Goal: Information Seeking & Learning: Check status

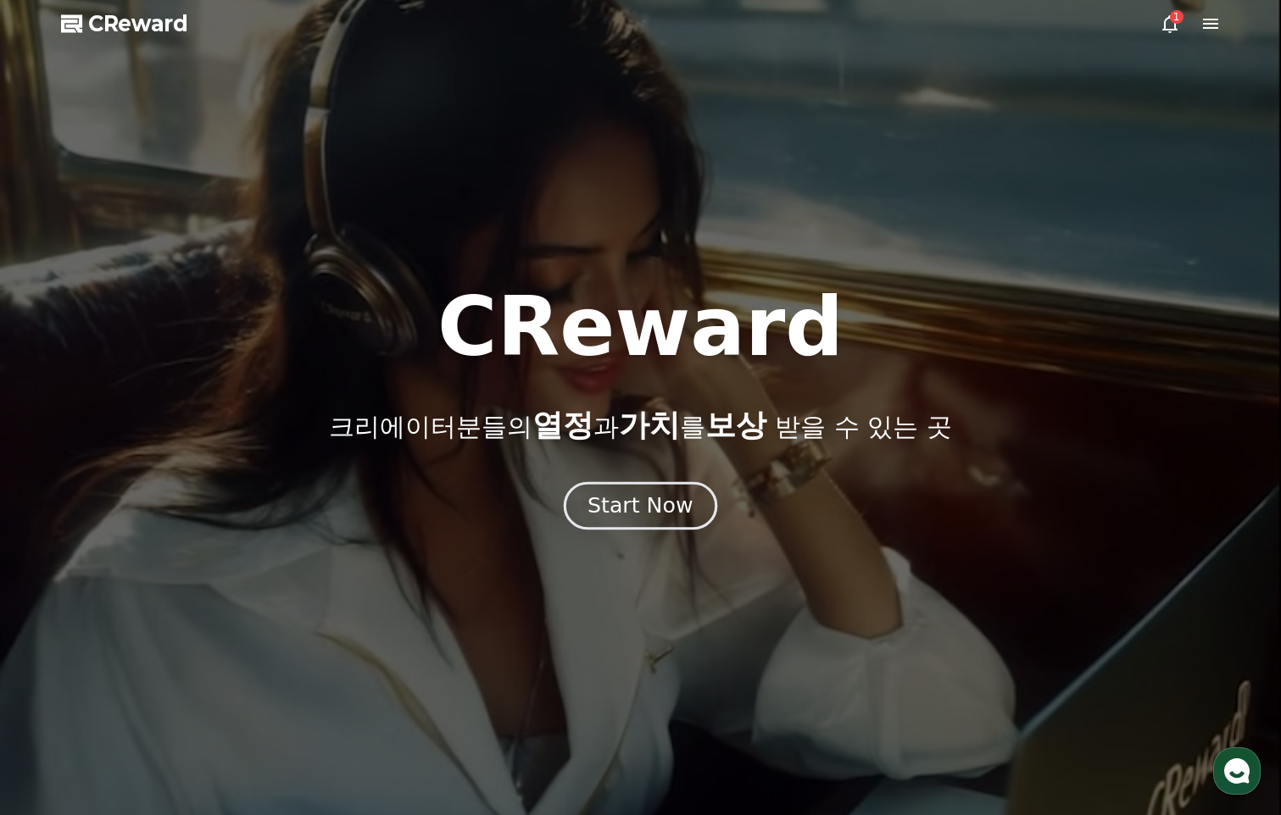
click at [656, 512] on div "Start Now" at bounding box center [639, 506] width 105 height 29
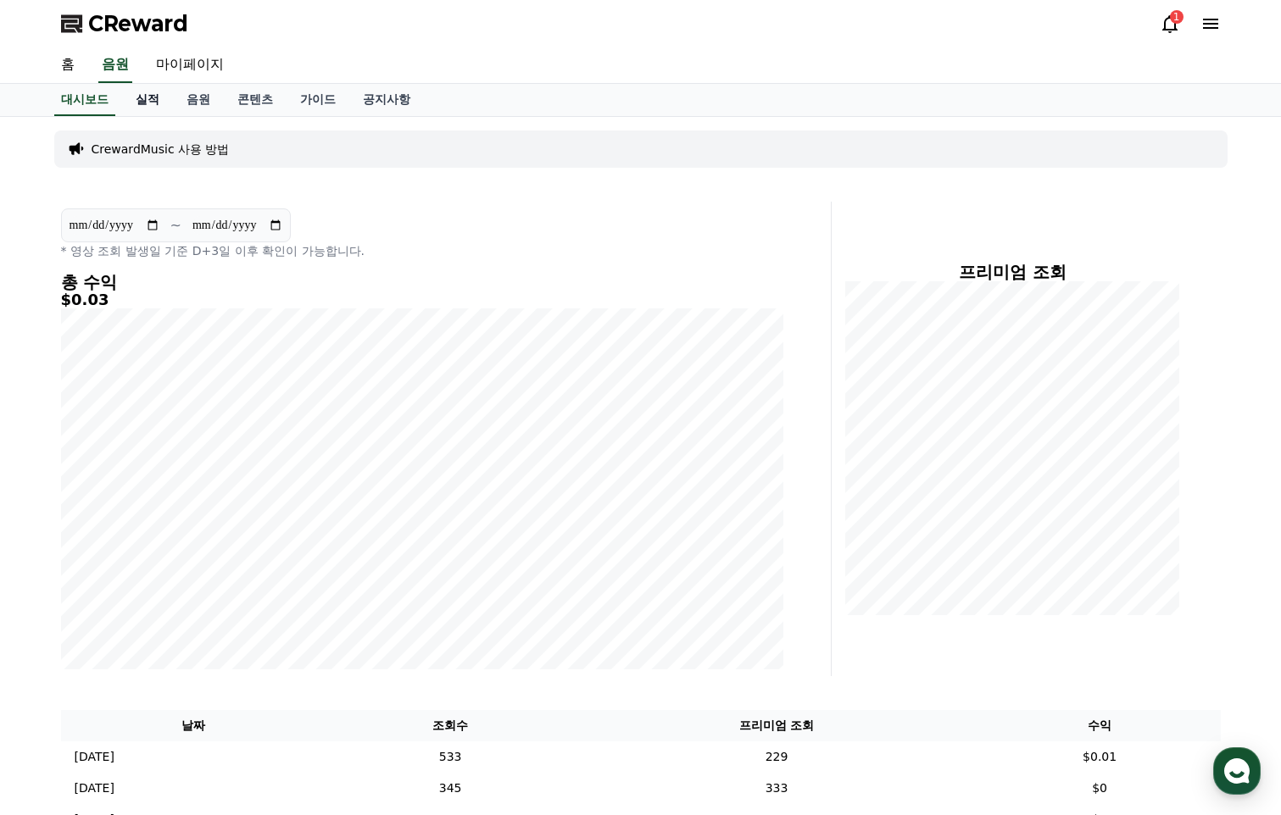
click at [152, 100] on link "실적" at bounding box center [147, 100] width 51 height 32
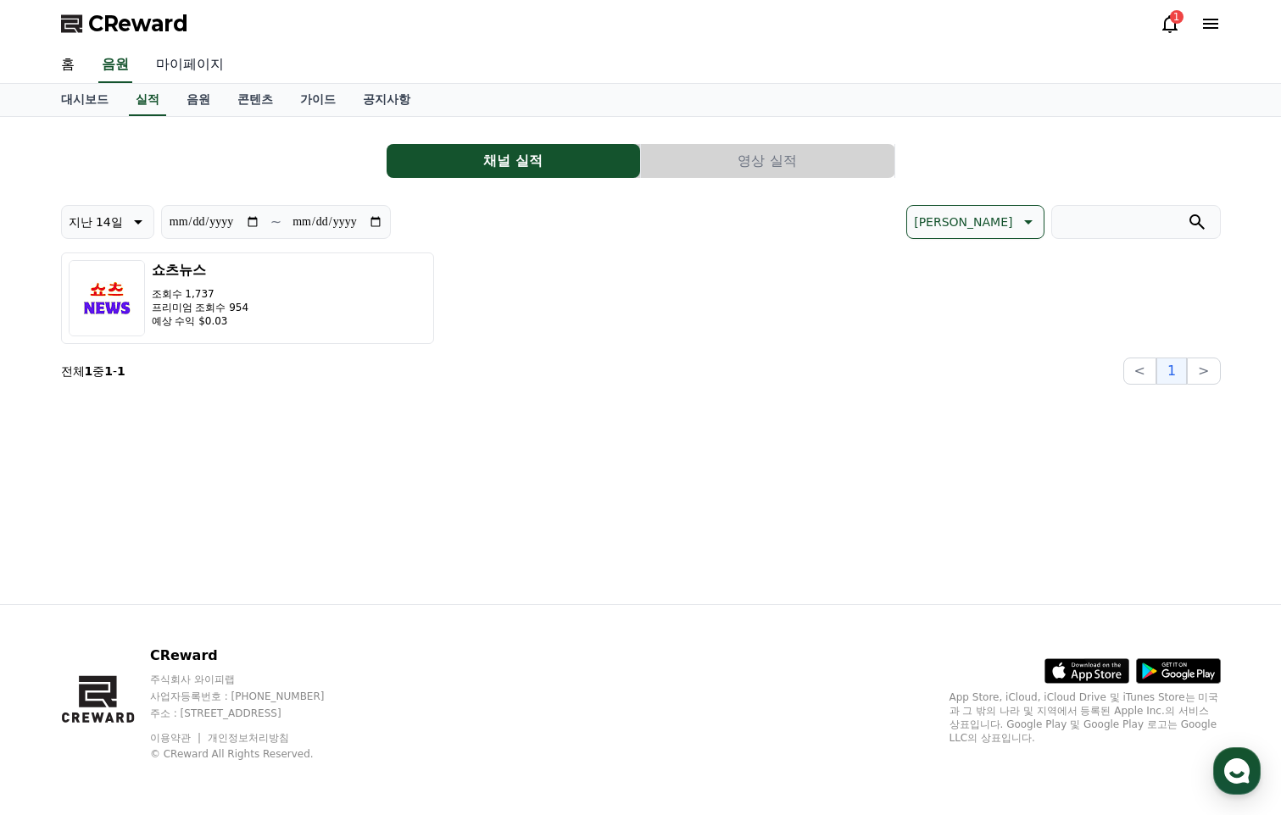
click at [200, 70] on link "마이페이지" at bounding box center [189, 65] width 95 height 36
select select "**********"
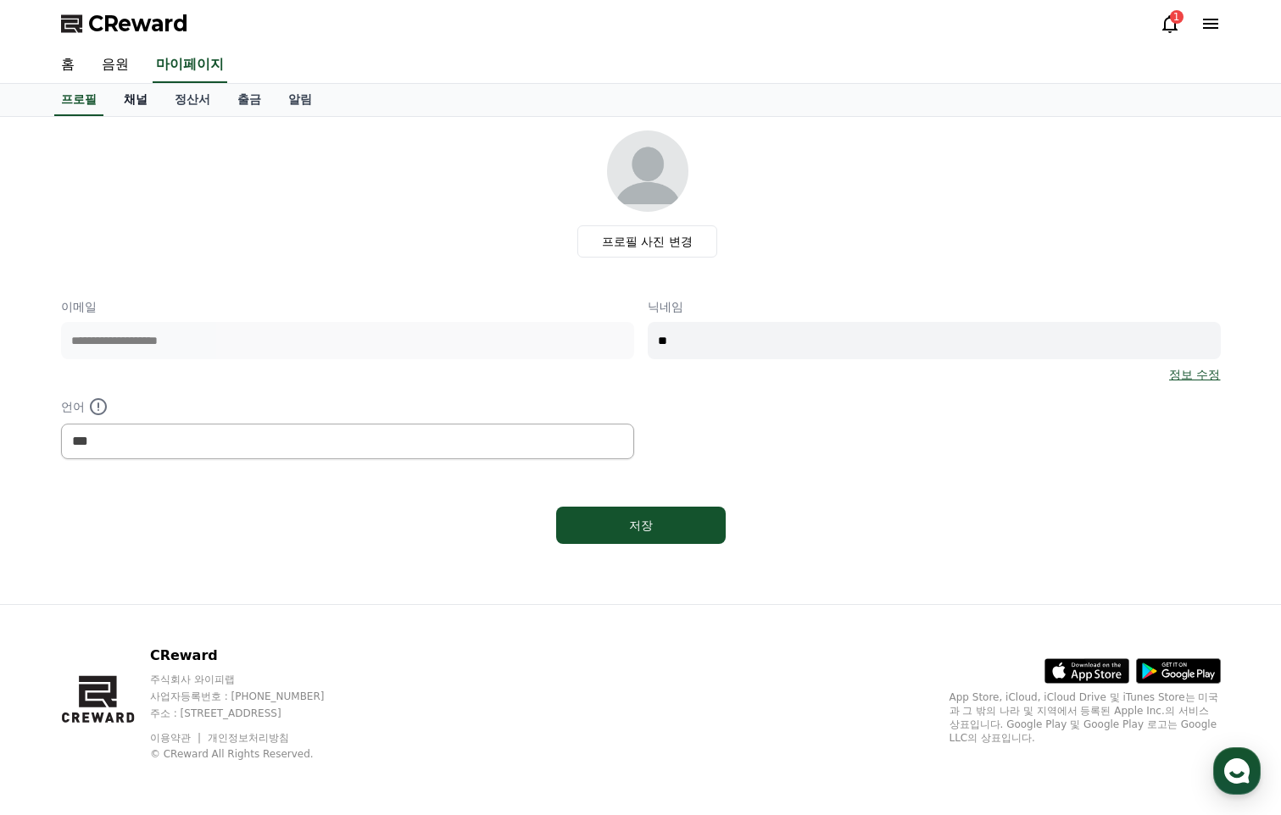
click at [139, 104] on link "채널" at bounding box center [135, 100] width 51 height 32
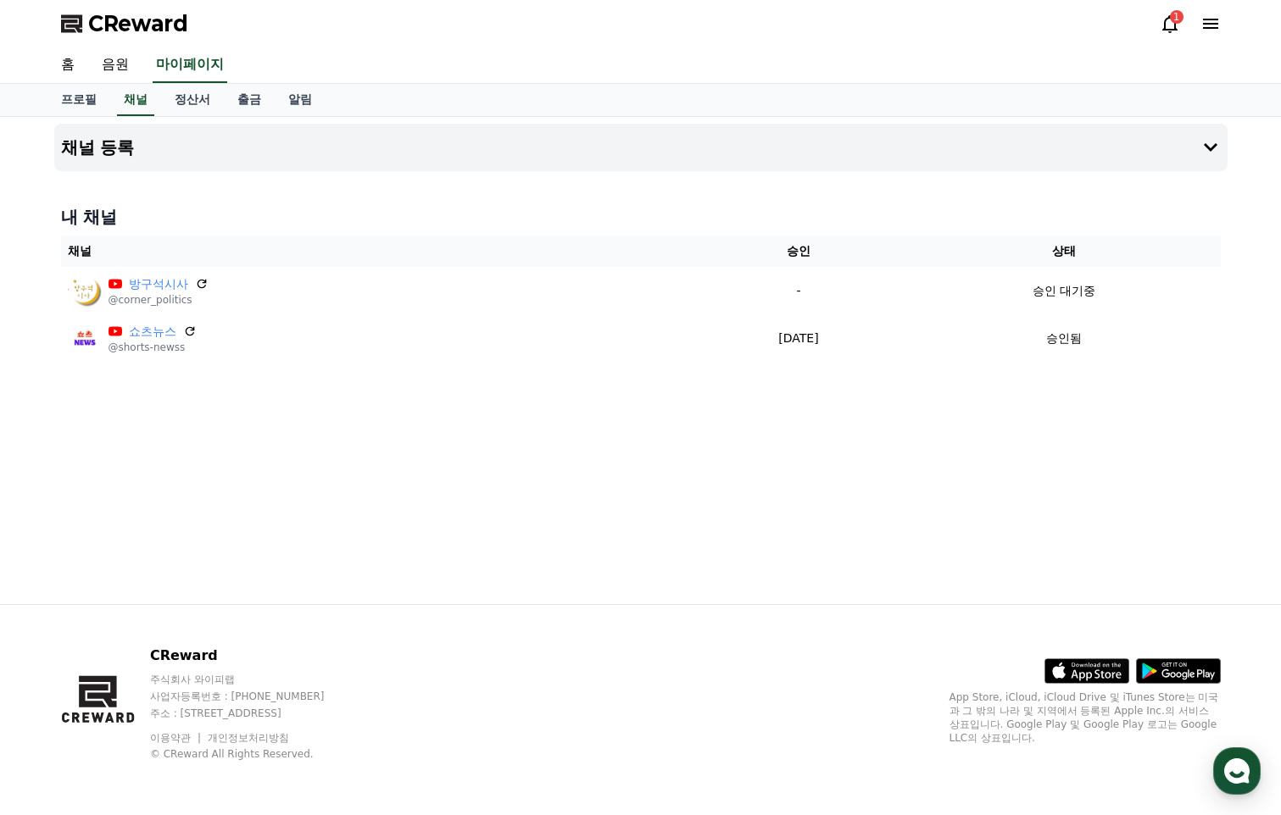
click at [1170, 19] on div "1" at bounding box center [1177, 17] width 14 height 14
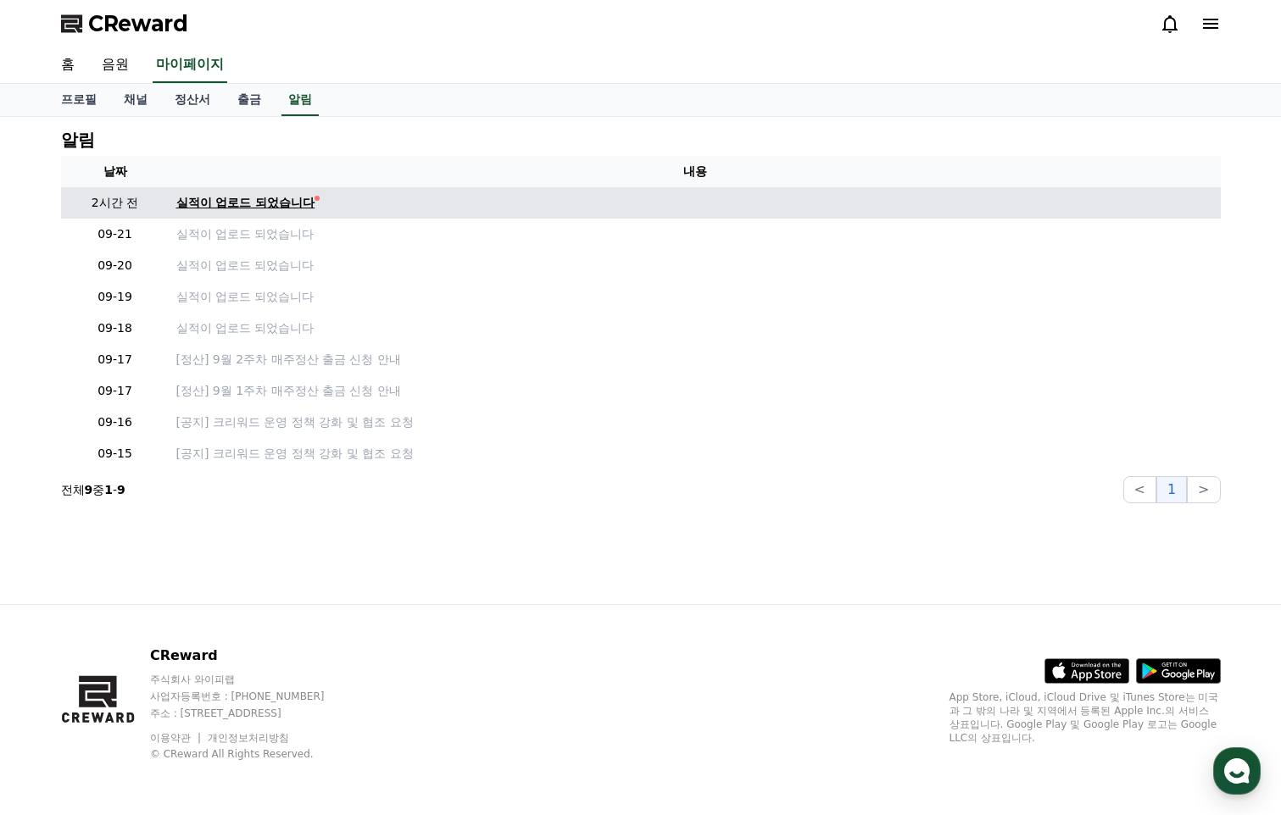
click at [301, 196] on div "실적이 업로드 되었습니다" at bounding box center [245, 203] width 139 height 18
